Goal: Transaction & Acquisition: Purchase product/service

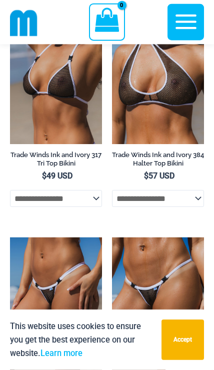
scroll to position [1489, 0]
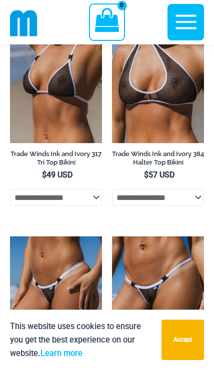
click at [112, 237] on img at bounding box center [112, 237] width 0 height 0
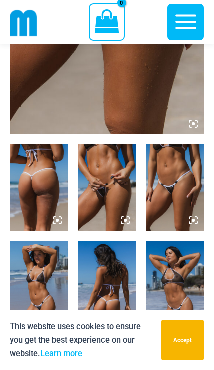
scroll to position [276, 0]
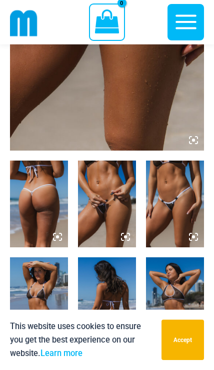
click at [42, 217] on img at bounding box center [39, 204] width 58 height 87
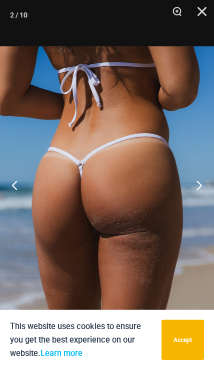
click at [191, 209] on button "Next" at bounding box center [194, 185] width 37 height 50
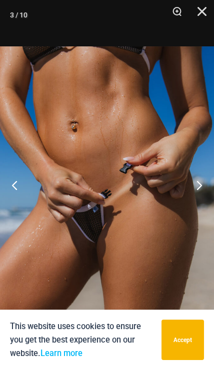
click at [195, 206] on button "Next" at bounding box center [194, 185] width 37 height 50
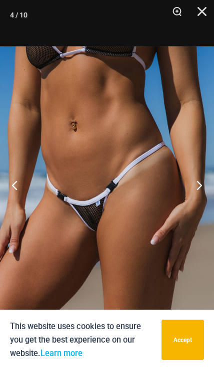
click at [193, 206] on button "Next" at bounding box center [194, 185] width 37 height 50
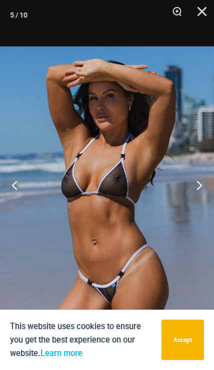
click at [196, 205] on button "Next" at bounding box center [194, 185] width 37 height 50
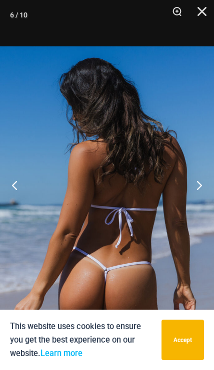
click at [196, 203] on button "Next" at bounding box center [194, 185] width 37 height 50
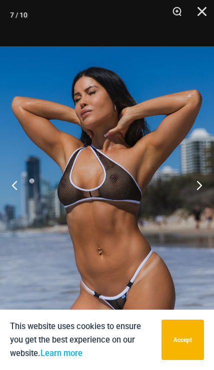
click at [195, 203] on button "Next" at bounding box center [194, 185] width 37 height 50
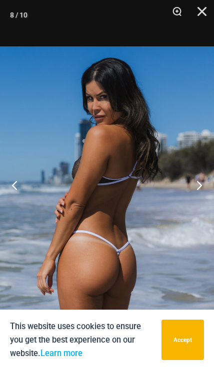
click at [194, 207] on button "Next" at bounding box center [194, 185] width 37 height 50
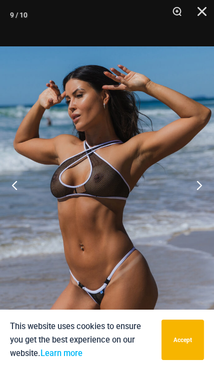
click at [193, 205] on button "Next" at bounding box center [194, 185] width 37 height 50
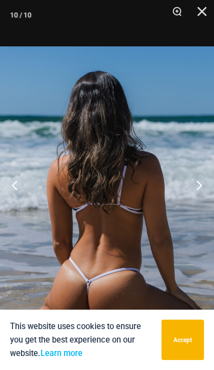
click at [192, 208] on button "Next" at bounding box center [194, 185] width 37 height 50
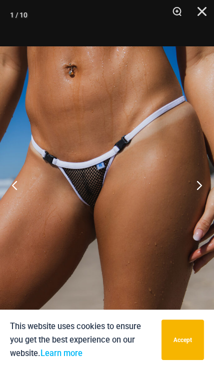
click at [195, 204] on button "Next" at bounding box center [194, 185] width 37 height 50
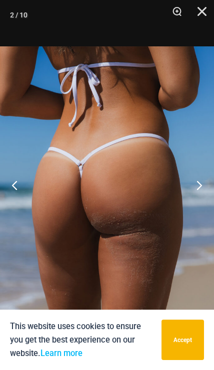
click at [191, 208] on button "Next" at bounding box center [194, 185] width 37 height 50
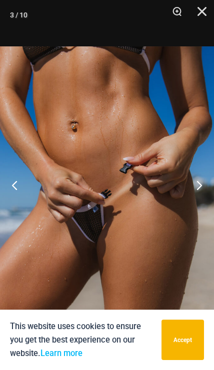
click at [194, 205] on button "Next" at bounding box center [194, 185] width 37 height 50
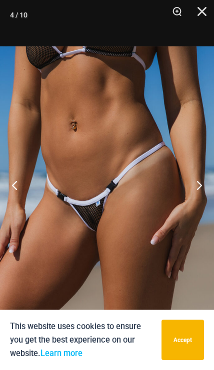
click at [194, 205] on button "Next" at bounding box center [194, 185] width 37 height 50
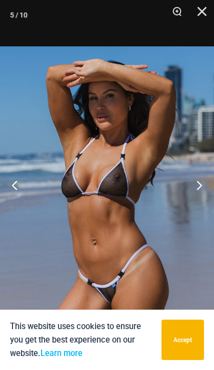
click at [192, 209] on button "Next" at bounding box center [194, 185] width 37 height 50
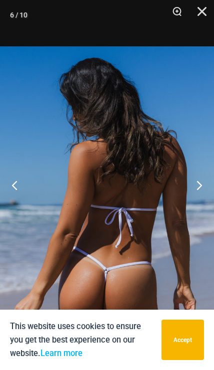
click at [22, 205] on button "Previous" at bounding box center [18, 185] width 37 height 50
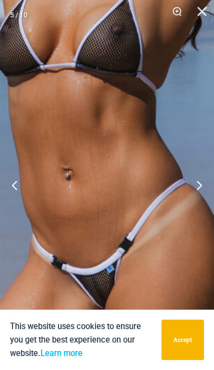
click at [194, 209] on button "Next" at bounding box center [194, 185] width 37 height 50
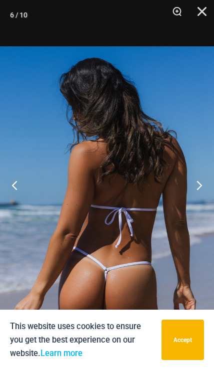
click at [196, 204] on button "Next" at bounding box center [194, 185] width 37 height 50
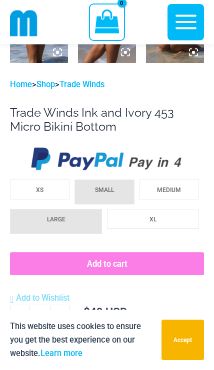
scroll to position [685, 0]
